Goal: Task Accomplishment & Management: Use online tool/utility

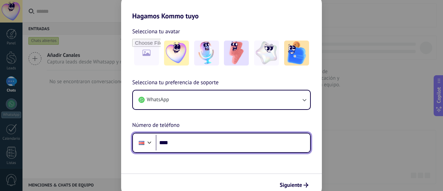
click at [183, 144] on input "****" at bounding box center [233, 143] width 155 height 16
type input "**********"
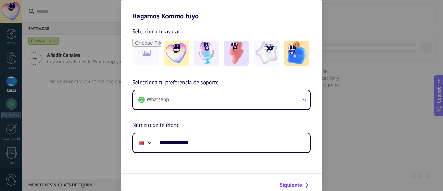
click at [291, 185] on span "Siguiente" at bounding box center [291, 185] width 23 height 5
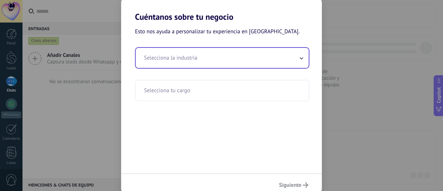
click at [193, 64] on input "text" at bounding box center [222, 58] width 173 height 20
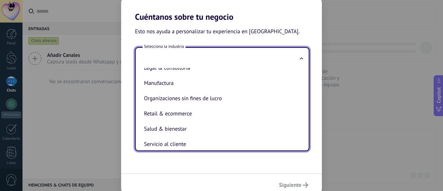
scroll to position [101, 0]
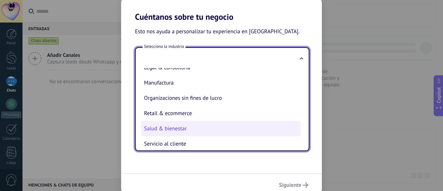
click at [172, 127] on li "Salud & bienestar" at bounding box center [220, 128] width 159 height 15
type input "**********"
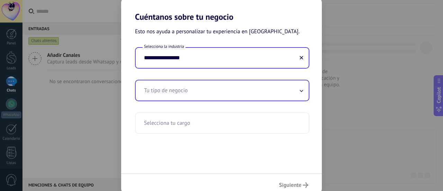
click at [167, 88] on input "text" at bounding box center [222, 90] width 173 height 20
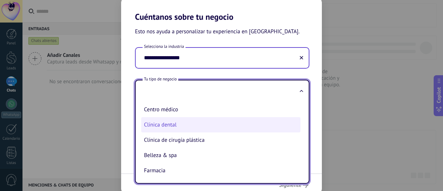
click at [159, 124] on li "Clínica dental" at bounding box center [220, 124] width 159 height 15
type input "**********"
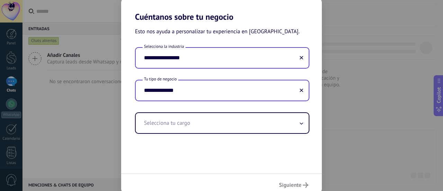
click at [159, 124] on input "text" at bounding box center [222, 123] width 173 height 20
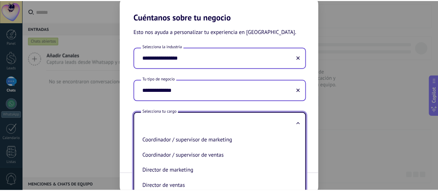
scroll to position [49, 0]
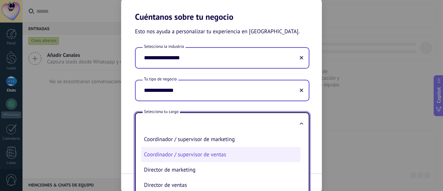
click at [218, 155] on li "Coordinador / supervisor de ventas" at bounding box center [220, 154] width 159 height 15
type input "**********"
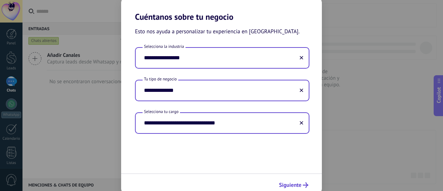
click at [290, 187] on span "Siguiente" at bounding box center [290, 185] width 23 height 5
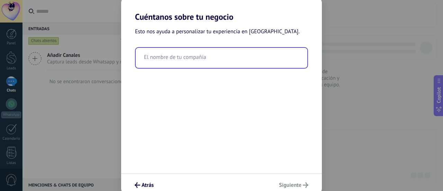
click at [218, 62] on input "text" at bounding box center [222, 58] width 172 height 20
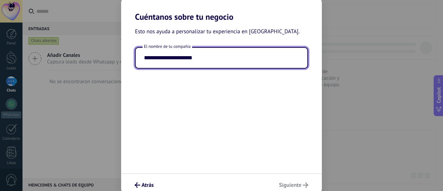
type input "**********"
click at [287, 107] on div "**********" at bounding box center [221, 97] width 201 height 151
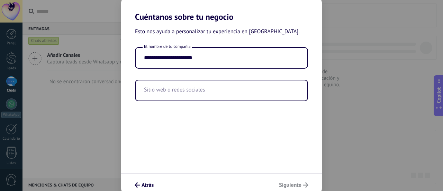
click at [287, 107] on div "**********" at bounding box center [221, 97] width 201 height 151
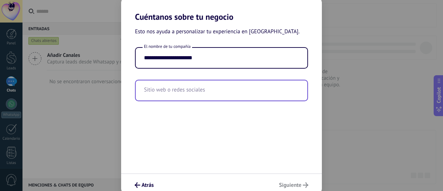
click at [203, 94] on input "text" at bounding box center [222, 90] width 172 height 20
paste input "**********"
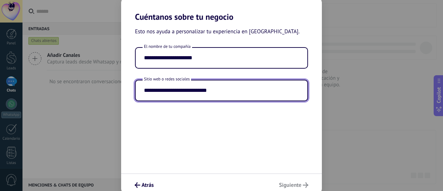
type input "**********"
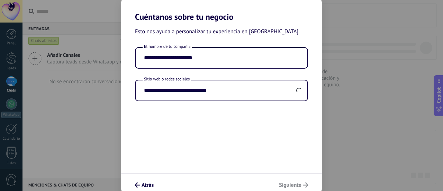
click at [284, 184] on div "Atrás Siguiente" at bounding box center [221, 184] width 201 height 23
click at [287, 187] on span "Siguiente" at bounding box center [290, 185] width 23 height 5
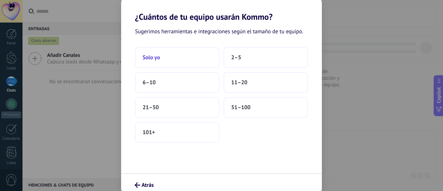
click at [192, 59] on button "Solo yo" at bounding box center [177, 57] width 85 height 21
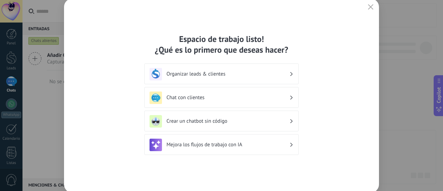
click at [213, 68] on div "Organizar leads & clientes" at bounding box center [222, 74] width 144 height 12
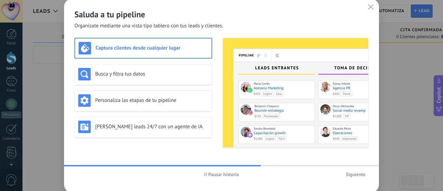
click at [348, 174] on span "Siguiente" at bounding box center [356, 174] width 20 height 5
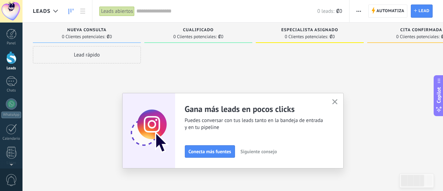
click at [186, 52] on div at bounding box center [221, 95] width 443 height 191
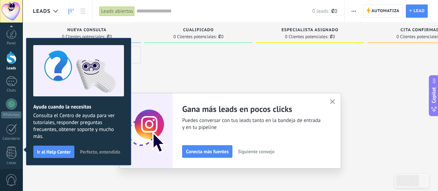
scroll to position [97, 0]
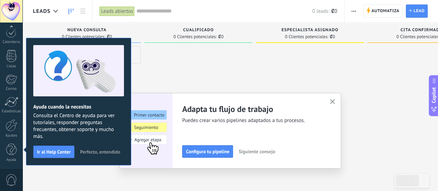
click at [333, 100] on icon "button" at bounding box center [332, 101] width 5 height 5
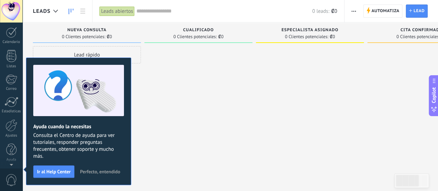
scroll to position [0, 0]
click at [9, 102] on div at bounding box center [11, 103] width 11 height 11
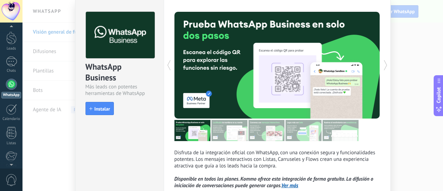
scroll to position [23, 0]
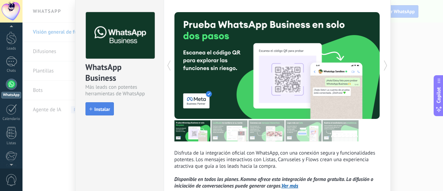
click at [96, 105] on button "Instalar" at bounding box center [100, 108] width 28 height 13
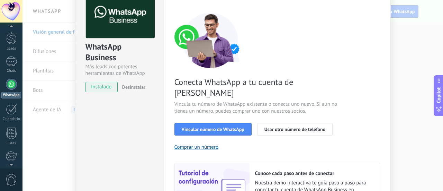
scroll to position [44, 0]
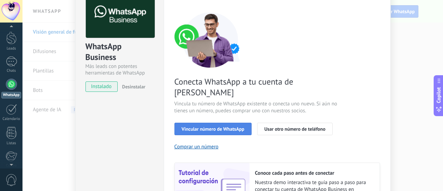
click at [196, 126] on span "Vincular número de WhatsApp" at bounding box center [213, 128] width 63 height 5
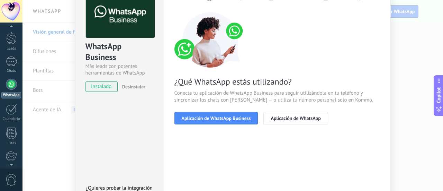
click at [196, 118] on span "Aplicación de WhatsApp Business" at bounding box center [216, 118] width 69 height 5
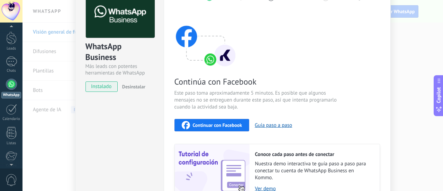
click at [218, 128] on span "Continuar con Facebook" at bounding box center [218, 125] width 50 height 5
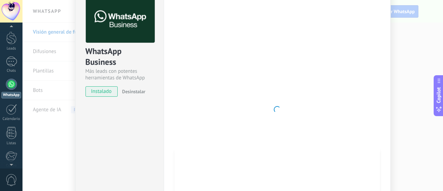
scroll to position [0, 0]
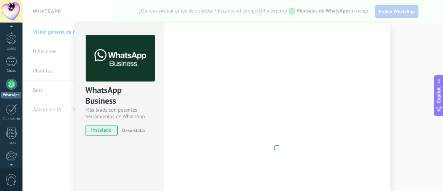
click at [407, 25] on div "WhatsApp Business Más leads con potentes herramientas de WhatsApp instalado Des…" at bounding box center [233, 95] width 421 height 191
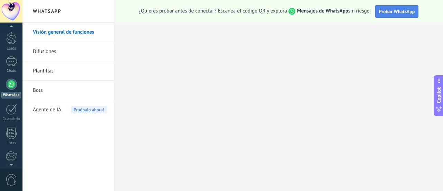
click at [396, 12] on span "Probar WhatsApp" at bounding box center [397, 11] width 36 height 6
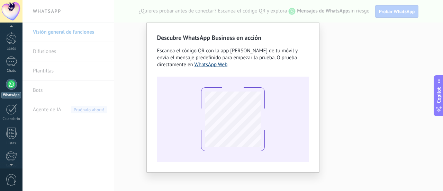
click at [195, 66] on link "WhatsApp Web" at bounding box center [211, 64] width 33 height 7
click at [195, 64] on link "WhatsApp Web" at bounding box center [211, 64] width 33 height 7
click at [292, 92] on div at bounding box center [233, 119] width 152 height 85
click at [298, 59] on span "Escanea el código QR con la app [PERSON_NAME] de tu móvil y envía el mensaje pr…" at bounding box center [227, 57] width 141 height 20
click at [289, 36] on h2 "Descubre WhatsApp Business en acción" at bounding box center [233, 37] width 152 height 9
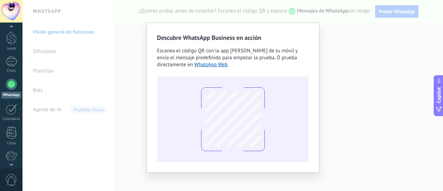
scroll to position [4, 0]
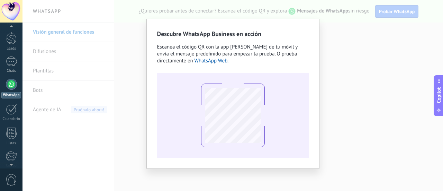
click at [257, 35] on h2 "Descubre WhatsApp Business en acción" at bounding box center [233, 33] width 152 height 9
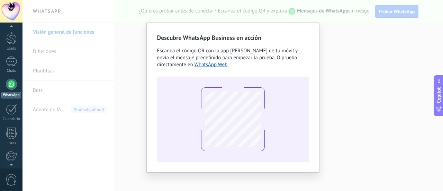
click at [157, 29] on div "Descubre WhatsApp Business en acción Escanea el código QR con la app [PERSON_NA…" at bounding box center [233, 98] width 173 height 150
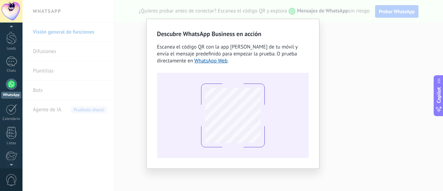
click at [252, 12] on div "Descubre WhatsApp Business en acción Escanea el código QR con la app [PERSON_NA…" at bounding box center [233, 95] width 421 height 191
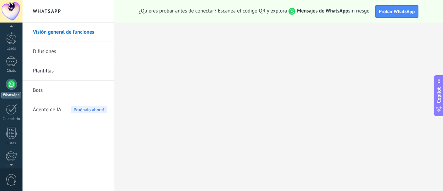
scroll to position [0, 0]
click at [10, 39] on div at bounding box center [11, 38] width 10 height 13
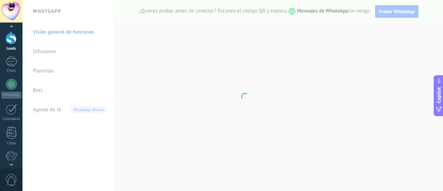
click at [10, 39] on div at bounding box center [11, 38] width 10 height 13
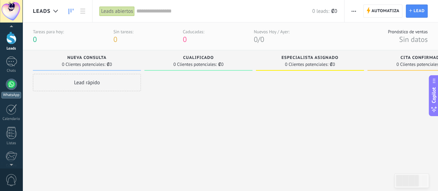
click at [9, 80] on div at bounding box center [11, 84] width 11 height 11
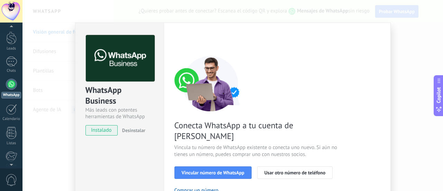
click at [260, 15] on div "WhatsApp Business Más leads con potentes herramientas de WhatsApp instalado Des…" at bounding box center [233, 95] width 421 height 191
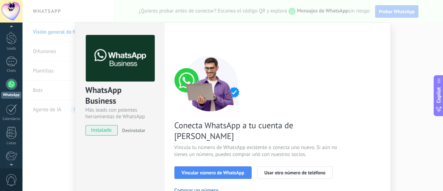
click at [240, 14] on div "WhatsApp Business Más leads con potentes herramientas de WhatsApp instalado Des…" at bounding box center [233, 95] width 421 height 191
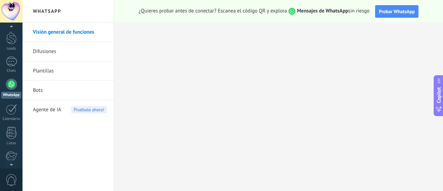
click at [61, 67] on link "Plantillas" at bounding box center [70, 70] width 74 height 19
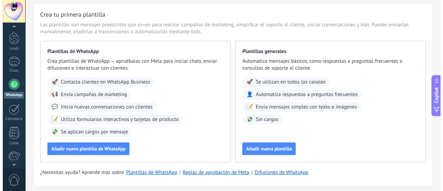
scroll to position [19, 0]
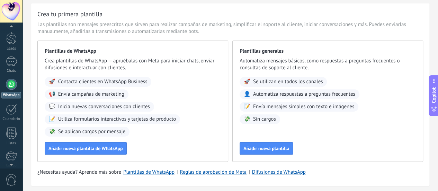
click at [148, 80] on span "Contacta clientes en WhatsApp Business" at bounding box center [102, 81] width 89 height 7
click at [123, 151] on span "Añadir nueva plantilla de WhatsApp" at bounding box center [86, 148] width 74 height 5
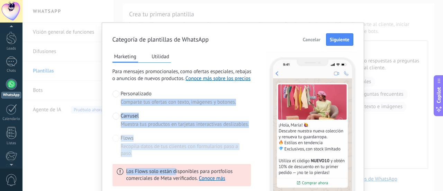
drag, startPoint x: 175, startPoint y: 157, endPoint x: 228, endPoint y: 96, distance: 81.3
click at [228, 96] on div "Personalizado Comparte tus ofertas con texto, imágenes y botones. Carrusel Mues…" at bounding box center [182, 138] width 139 height 96
click at [255, 83] on div "Marketing Utilidad Para mensajes promocionales, como ofertas especiales, rebaja…" at bounding box center [233, 142] width 241 height 183
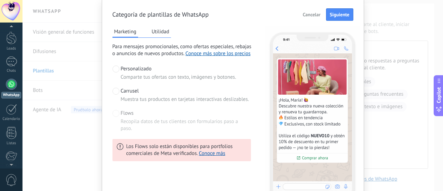
scroll to position [25, 0]
click at [310, 13] on span "Cancelar" at bounding box center [312, 14] width 18 height 5
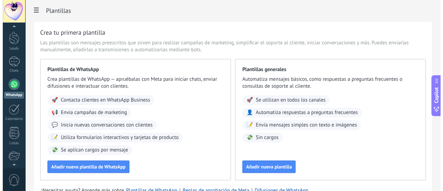
scroll to position [0, 0]
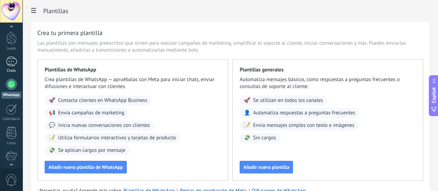
click at [12, 56] on div at bounding box center [11, 61] width 11 height 10
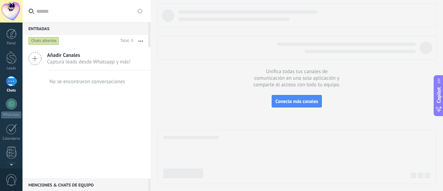
click at [38, 57] on icon at bounding box center [34, 58] width 13 height 13
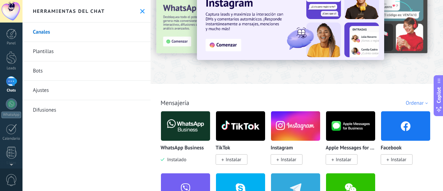
scroll to position [30, 0]
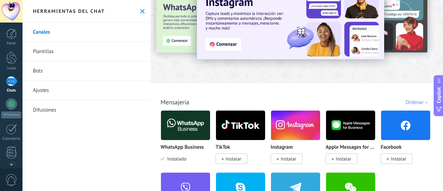
click at [288, 158] on span "Instalar" at bounding box center [289, 159] width 16 height 6
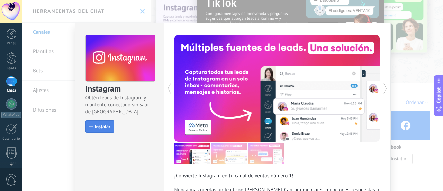
click at [102, 122] on button "Instalar" at bounding box center [100, 126] width 29 height 12
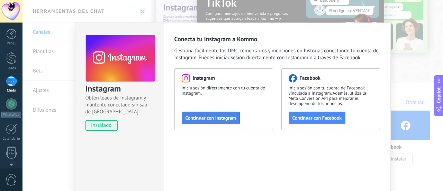
click at [193, 116] on span "Continuar con Instagram" at bounding box center [211, 117] width 51 height 5
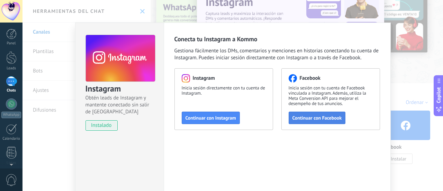
click at [319, 115] on span "Continuar con Facebook" at bounding box center [318, 117] width 50 height 5
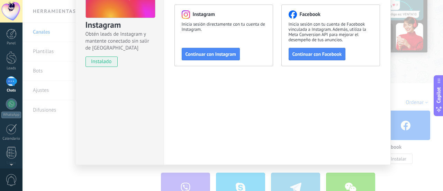
scroll to position [0, 0]
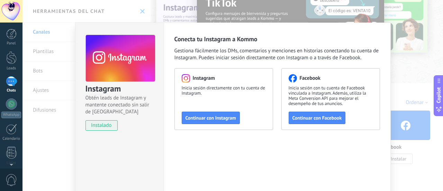
click at [407, 80] on div "Instagram Obtén leads de Instagram y mantente conectado sin salir de Kommo inst…" at bounding box center [233, 95] width 421 height 191
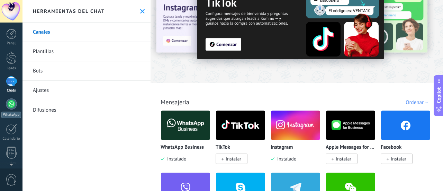
click at [11, 105] on div at bounding box center [11, 103] width 11 height 11
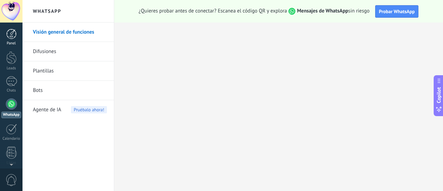
click at [10, 39] on div at bounding box center [11, 34] width 10 height 10
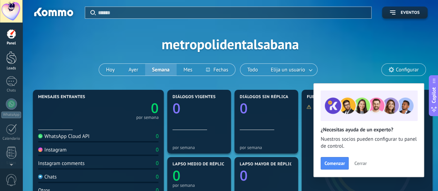
click at [13, 67] on div "Leads" at bounding box center [11, 68] width 20 height 5
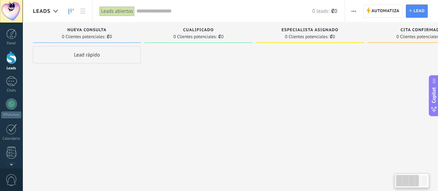
click at [147, 85] on div at bounding box center [198, 96] width 108 height 100
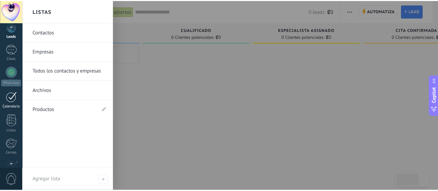
scroll to position [33, 0]
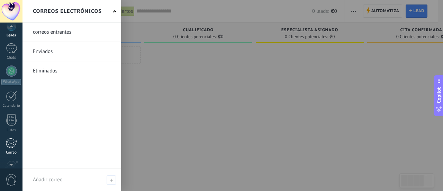
click at [11, 142] on div at bounding box center [11, 143] width 11 height 10
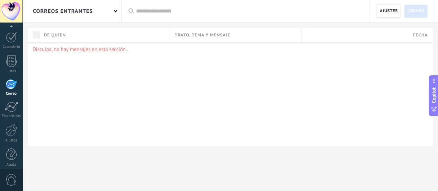
scroll to position [97, 0]
click at [11, 144] on div at bounding box center [11, 149] width 10 height 12
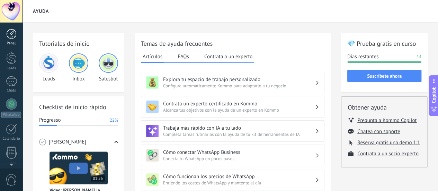
click at [12, 35] on div at bounding box center [11, 34] width 10 height 10
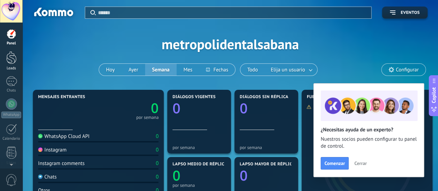
click at [11, 64] on div at bounding box center [11, 57] width 10 height 13
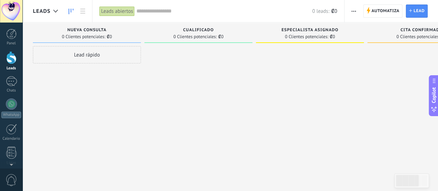
click at [51, 178] on div "Leads Entrantes Solicitudes: 0 0 0 0 0 0 0 0 0 Nueva consulta 0 Clientes potenc…" at bounding box center [315, 104] width 565 height 163
drag, startPoint x: 51, startPoint y: 178, endPoint x: 71, endPoint y: 127, distance: 54.6
click at [71, 127] on div "Leads Entrantes Solicitudes: 0 0 0 0 0 0 0 0 0 Nueva consulta 0 Clientes potenc…" at bounding box center [315, 104] width 565 height 163
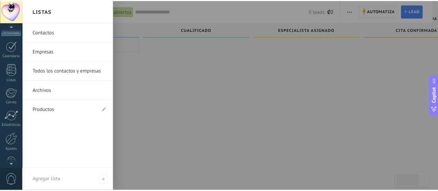
scroll to position [97, 0]
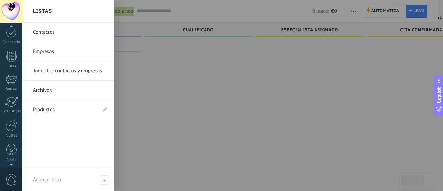
click at [10, 165] on div at bounding box center [11, 163] width 23 height 10
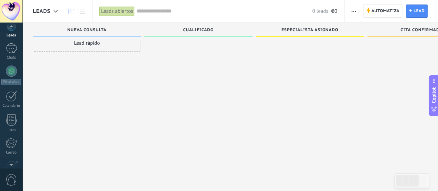
scroll to position [0, 0]
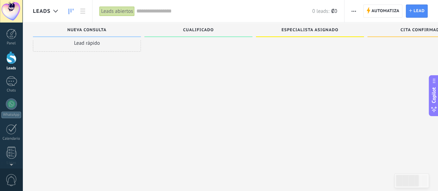
click at [12, 27] on div "Panel Leads Chats WhatsApp Clientes" at bounding box center [22, 96] width 45 height 146
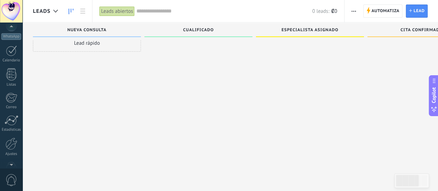
scroll to position [97, 0]
click at [10, 126] on div at bounding box center [12, 125] width 12 height 12
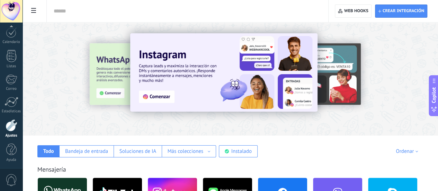
click at [137, 68] on div at bounding box center [61, 78] width 152 height 62
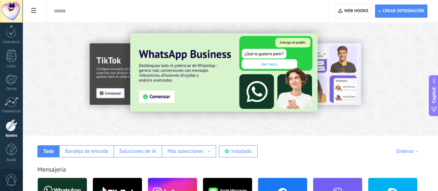
click at [246, 73] on img at bounding box center [223, 72] width 187 height 78
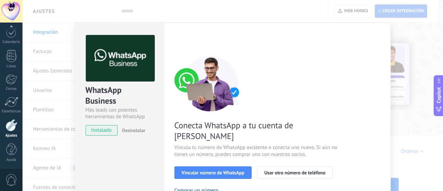
click at [295, 149] on div "Conecta WhatsApp a tu cuenta de Kommo Vincula tu número de WhatsApp existente o…" at bounding box center [278, 159] width 206 height 206
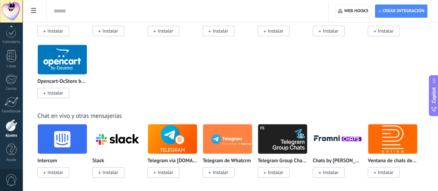
scroll to position [480, 0]
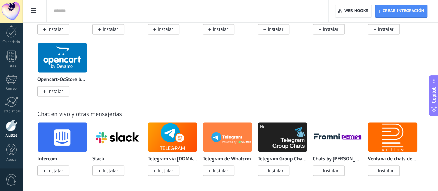
click at [281, 11] on input "text" at bounding box center [186, 11] width 265 height 7
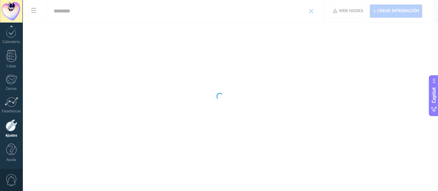
scroll to position [0, 0]
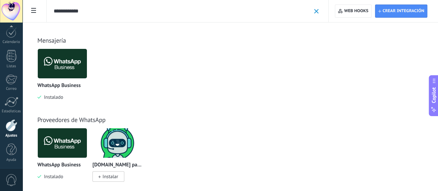
type input "**********"
click at [316, 10] on span at bounding box center [316, 11] width 5 height 5
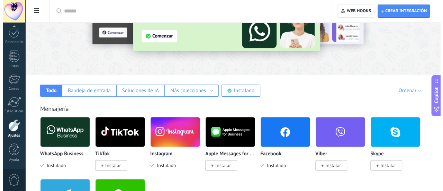
scroll to position [83, 0]
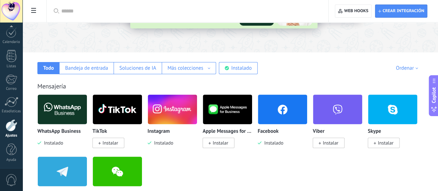
click at [87, 111] on img at bounding box center [62, 110] width 49 height 34
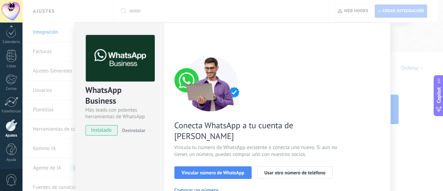
click at [133, 130] on span "Desinstalar" at bounding box center [133, 130] width 23 height 6
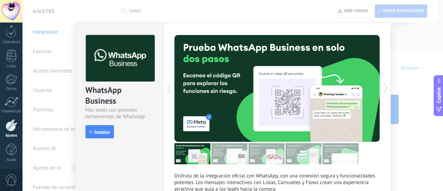
click at [385, 87] on use at bounding box center [385, 88] width 3 height 10
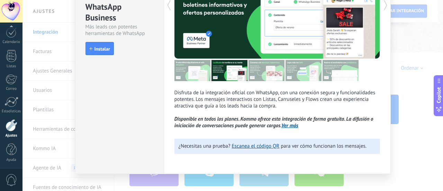
scroll to position [93, 0]
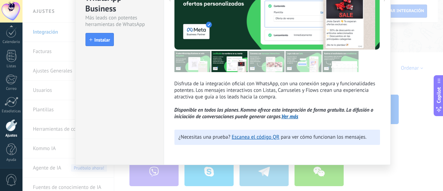
click at [288, 117] on link "Ver más" at bounding box center [290, 116] width 17 height 7
click at [101, 36] on button "Instalar" at bounding box center [100, 39] width 28 height 13
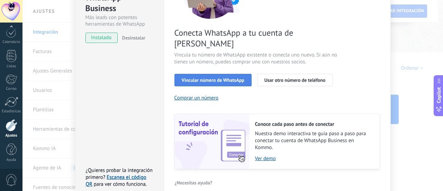
click at [216, 74] on button "Vincular número de WhatsApp" at bounding box center [213, 80] width 77 height 12
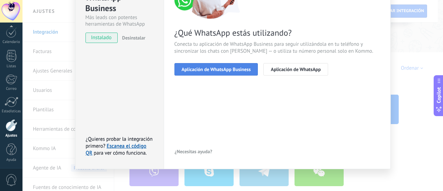
click at [231, 68] on span "Aplicación de WhatsApp Business" at bounding box center [216, 69] width 69 height 5
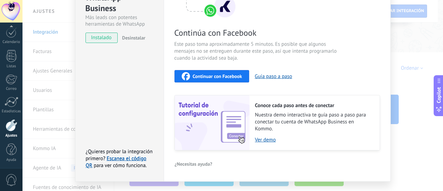
click at [231, 77] on span "Continuar con Facebook" at bounding box center [218, 76] width 50 height 5
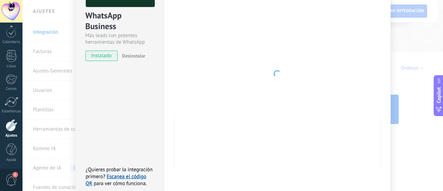
scroll to position [81, 0]
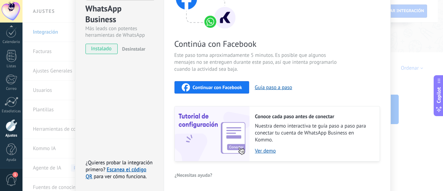
click at [202, 85] on span "Continuar con Facebook" at bounding box center [218, 87] width 50 height 5
